Goal: Check status: Check status

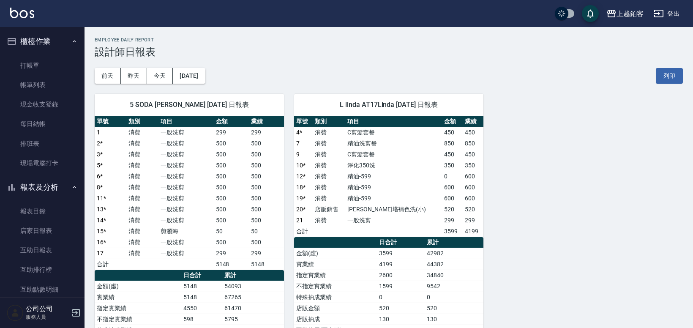
scroll to position [64, 0]
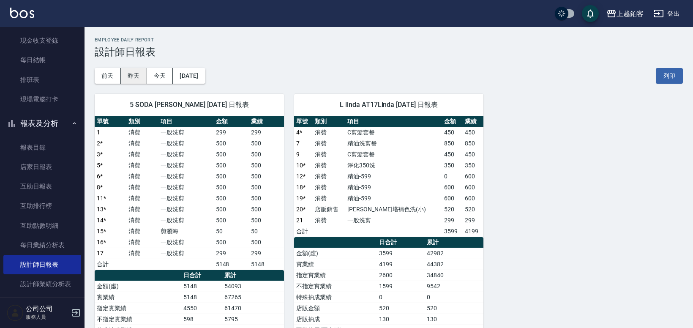
click at [134, 70] on button "昨天" at bounding box center [134, 76] width 26 height 16
click at [25, 183] on link "互助日報表" at bounding box center [42, 186] width 78 height 19
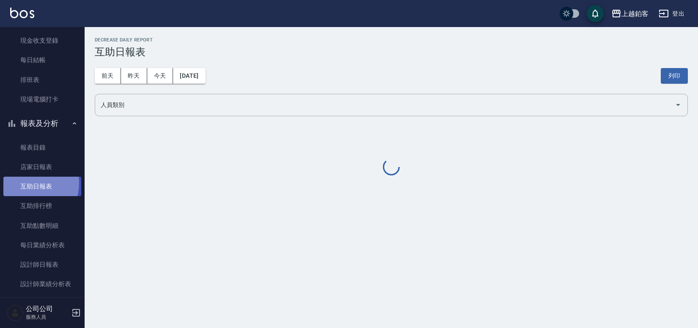
click at [25, 183] on link "互助日報表" at bounding box center [42, 186] width 78 height 19
click at [129, 81] on button "昨天" at bounding box center [134, 76] width 26 height 16
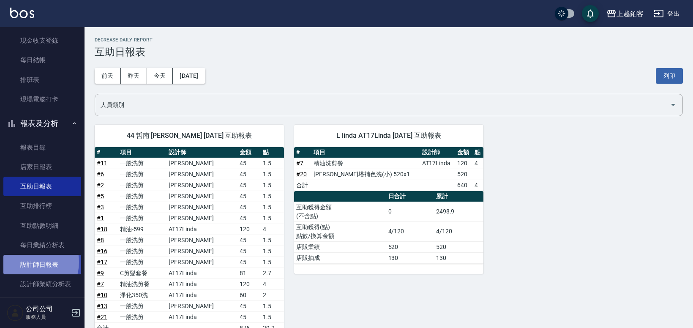
click at [29, 262] on link "設計師日報表" at bounding box center [42, 264] width 78 height 19
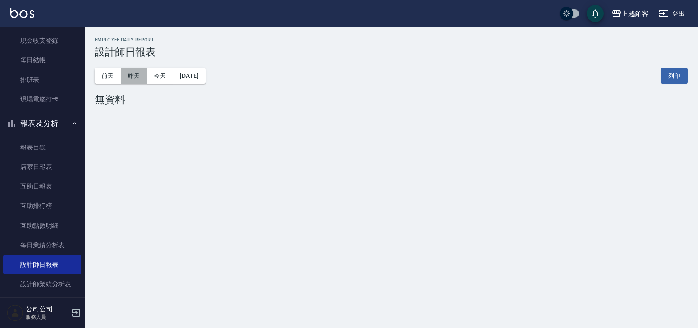
click at [130, 79] on button "昨天" at bounding box center [134, 76] width 26 height 16
